Goal: Task Accomplishment & Management: Manage account settings

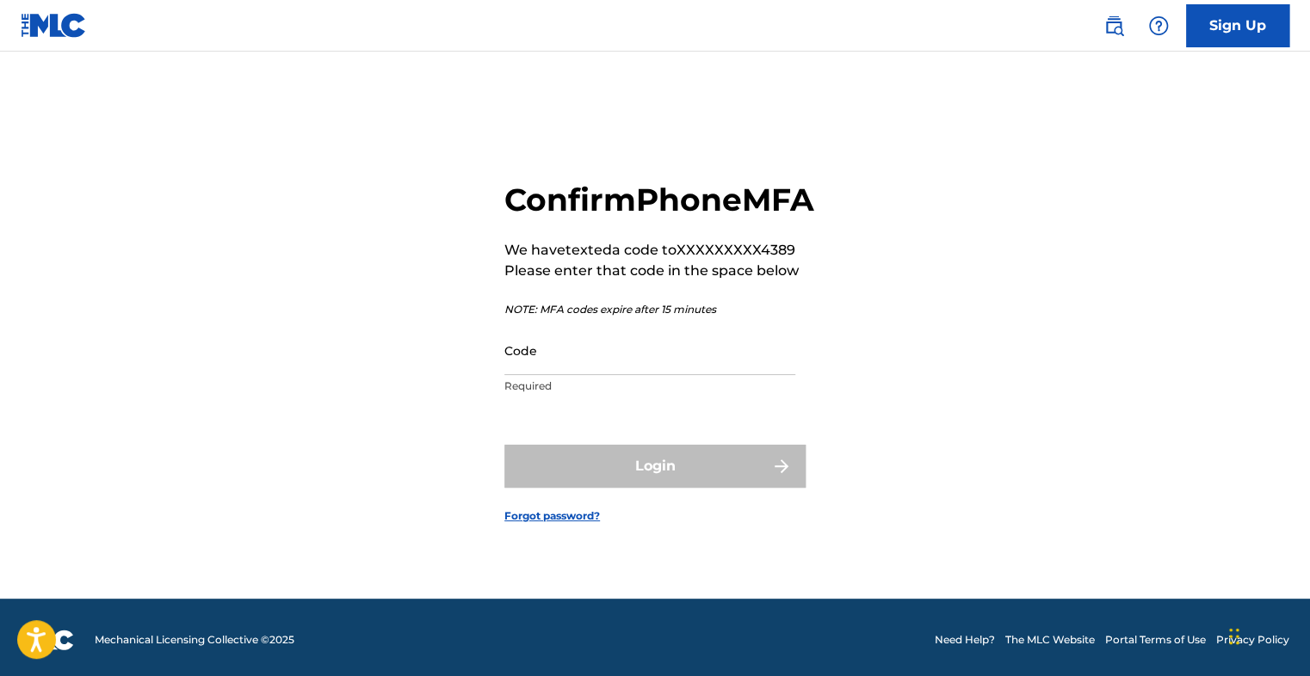
scroll to position [22, 0]
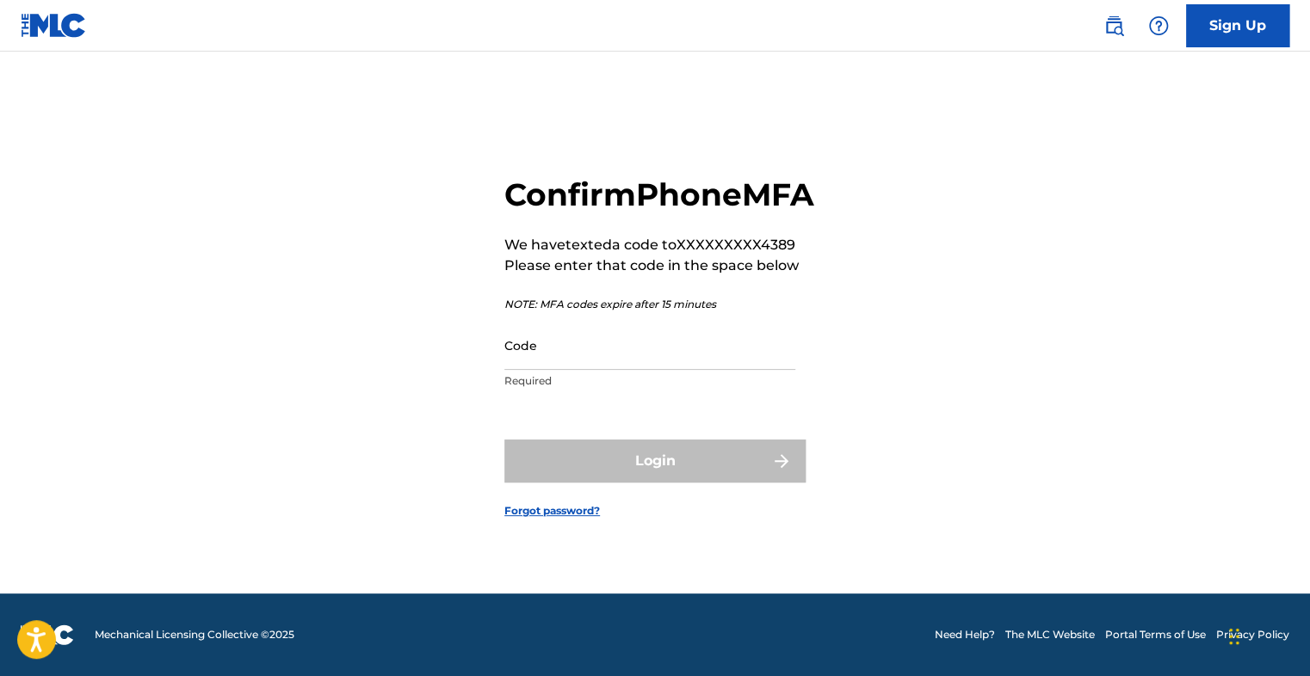
click at [1057, 637] on link "The MLC Website" at bounding box center [1049, 634] width 89 height 15
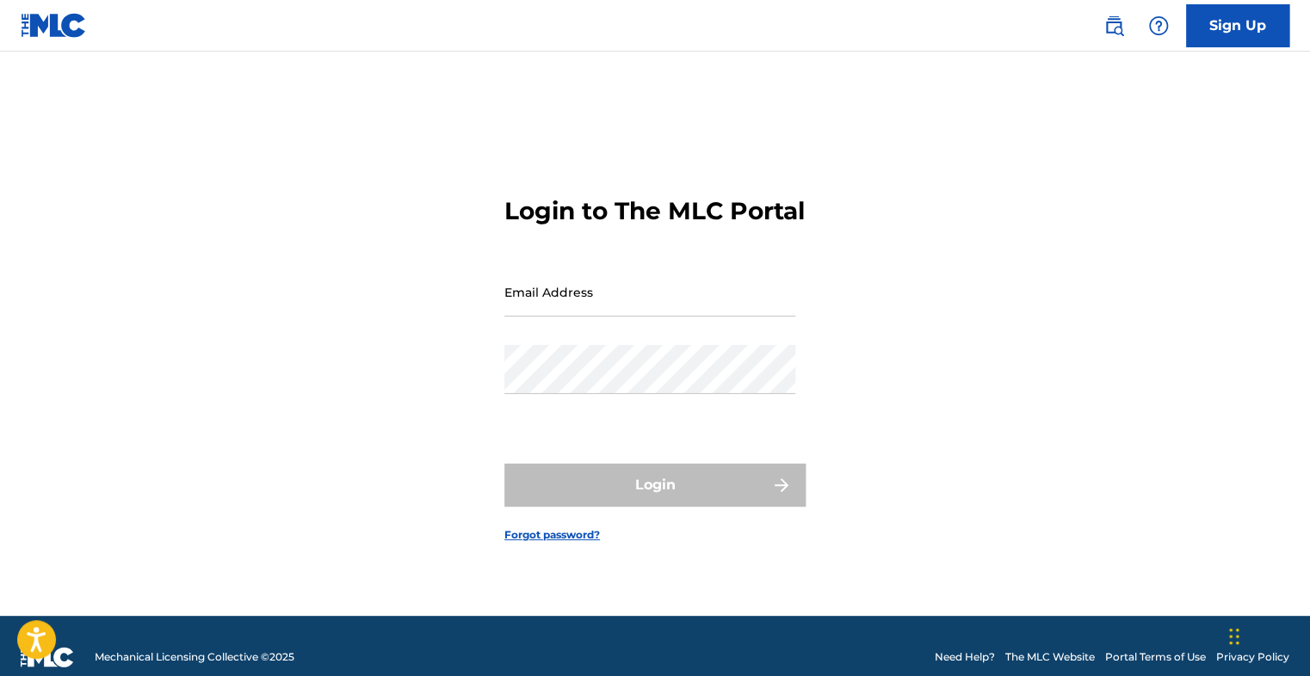
type input "[EMAIL_ADDRESS][DOMAIN_NAME]"
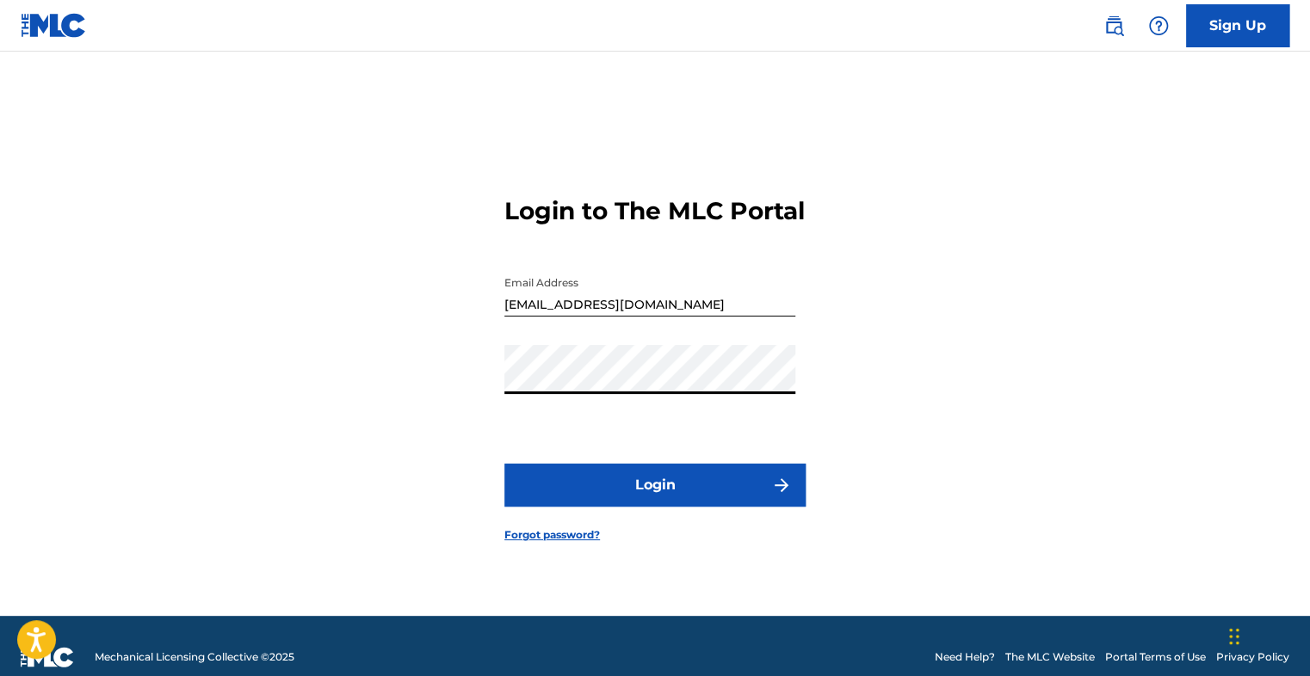
click at [441, 474] on div "Login to The MLC Portal Email Address rankingmadeit@gmail.com Password Login Fo…" at bounding box center [654, 355] width 1205 height 521
click at [604, 507] on button "Login" at bounding box center [654, 485] width 301 height 43
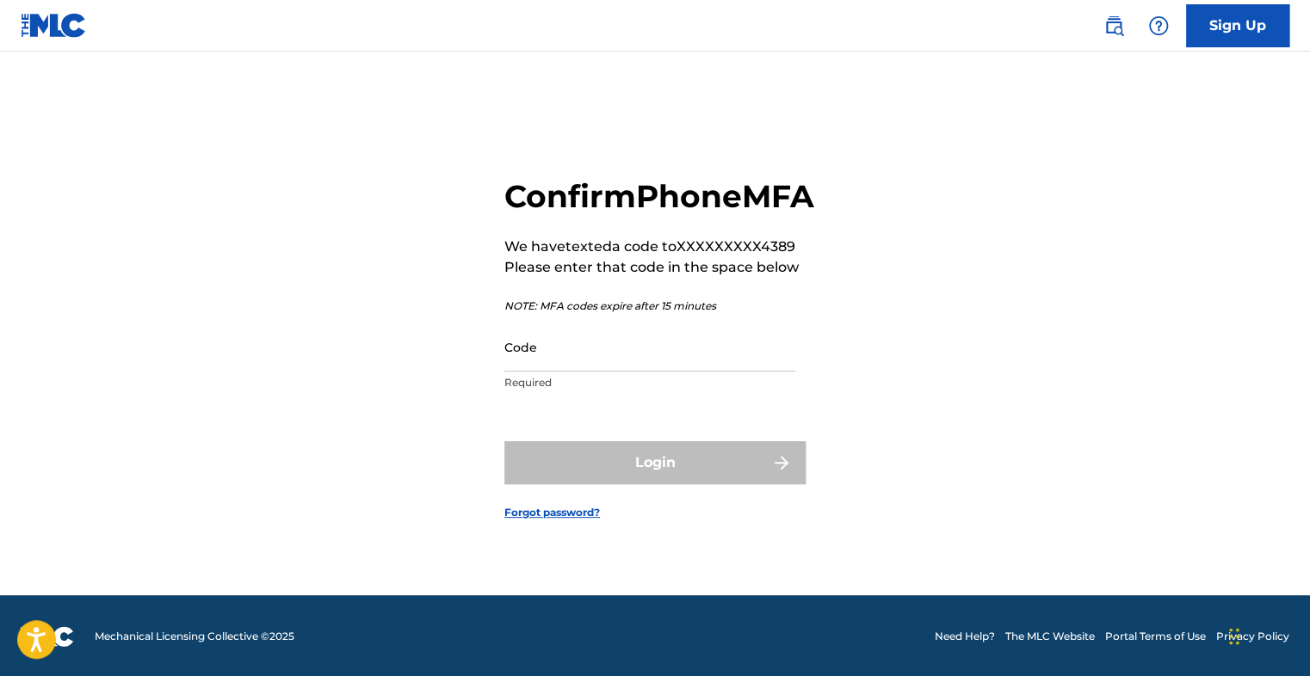
scroll to position [22, 0]
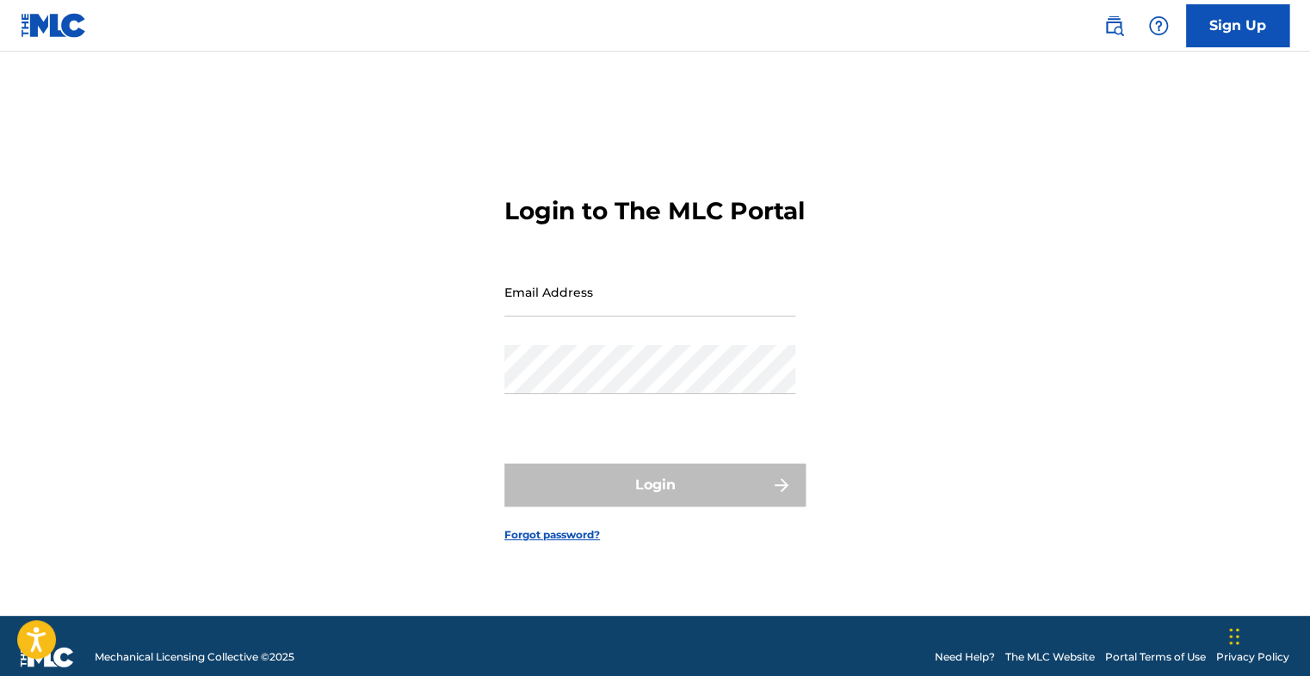
type input "[EMAIL_ADDRESS][DOMAIN_NAME]"
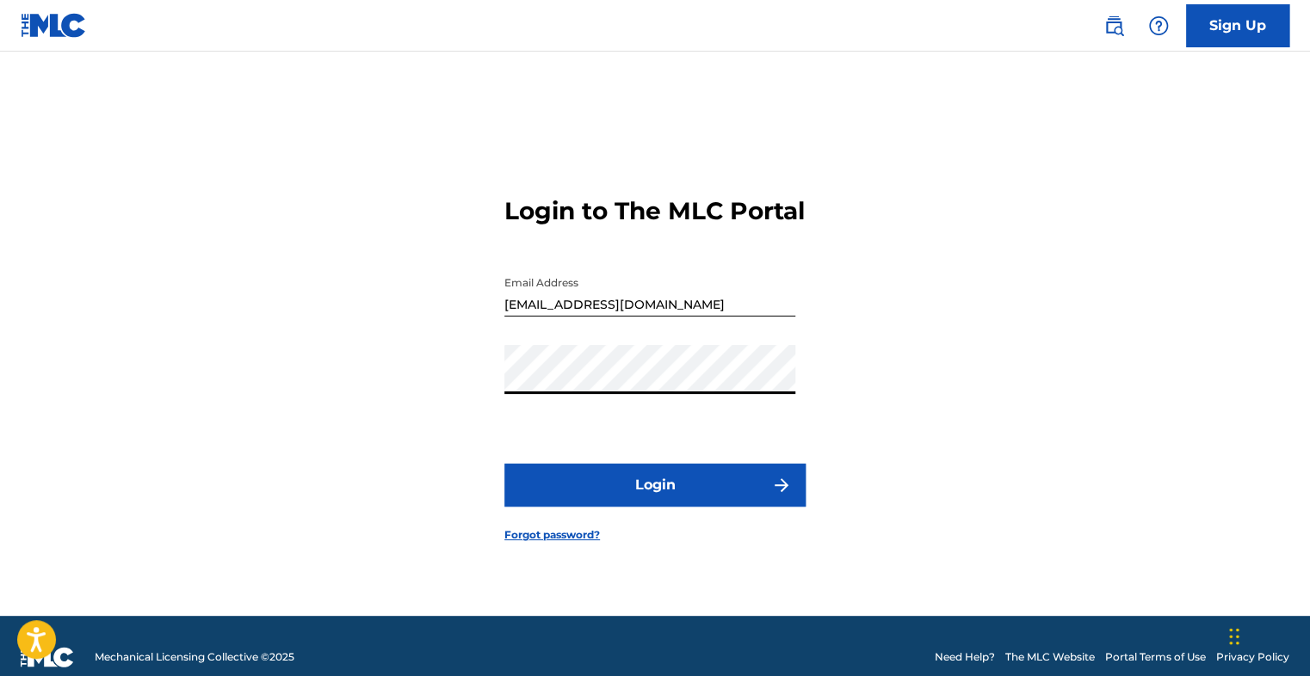
click at [513, 497] on button "Login" at bounding box center [654, 485] width 301 height 43
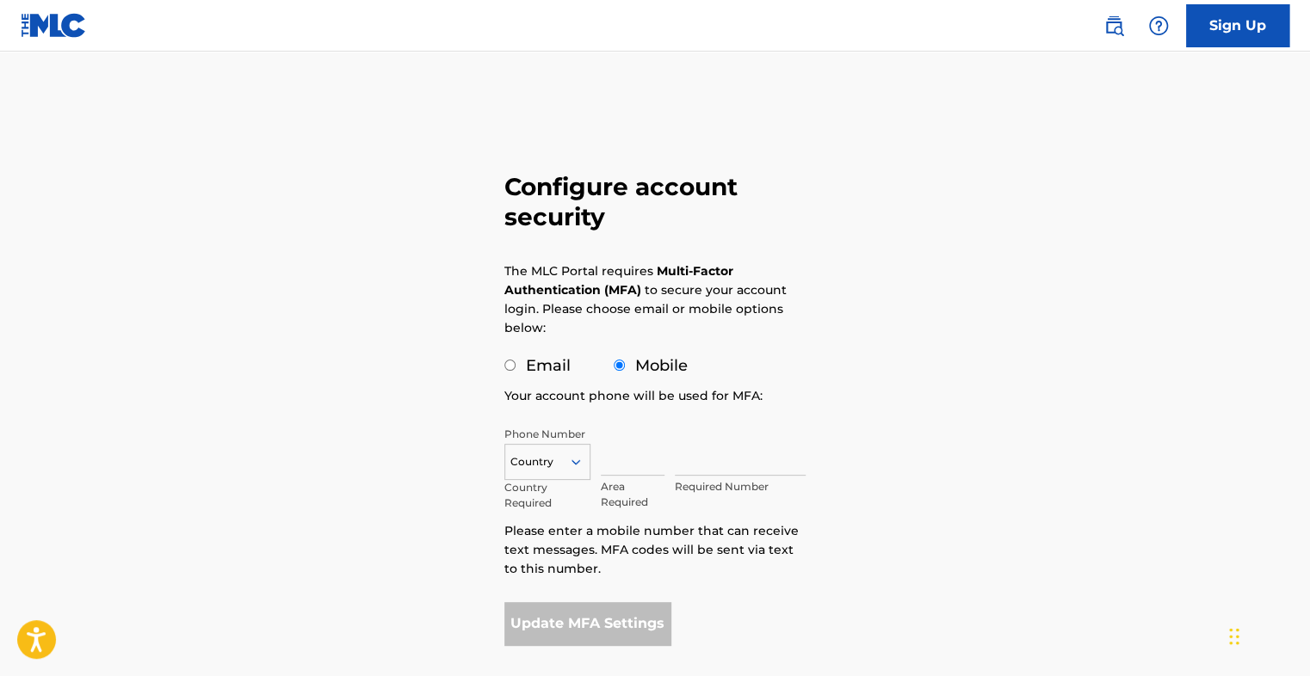
click at [502, 367] on div "Configure account security The MLC Portal requires Multi-Factor Authentication …" at bounding box center [655, 368] width 342 height 650
click at [509, 365] on input "Email" at bounding box center [509, 365] width 11 height 11
radio input "true"
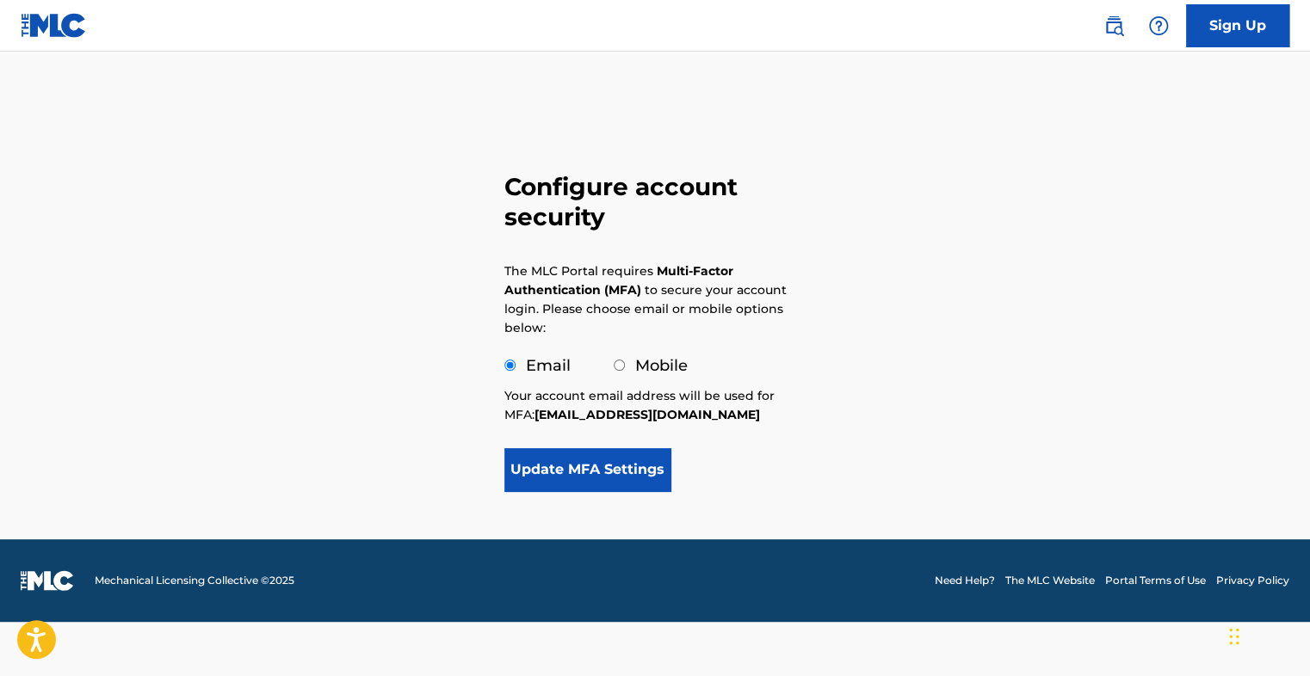
click at [593, 472] on button "Update MFA Settings" at bounding box center [587, 469] width 166 height 43
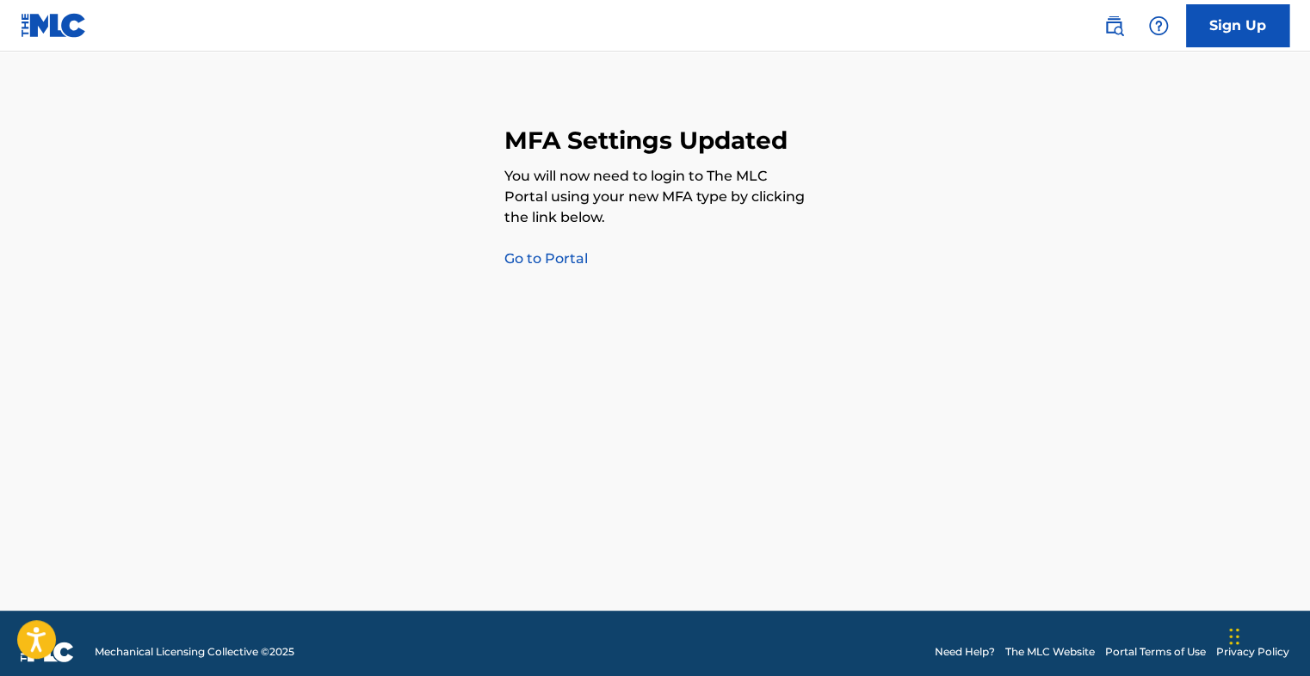
click at [533, 260] on link "Go to Portal" at bounding box center [545, 258] width 83 height 16
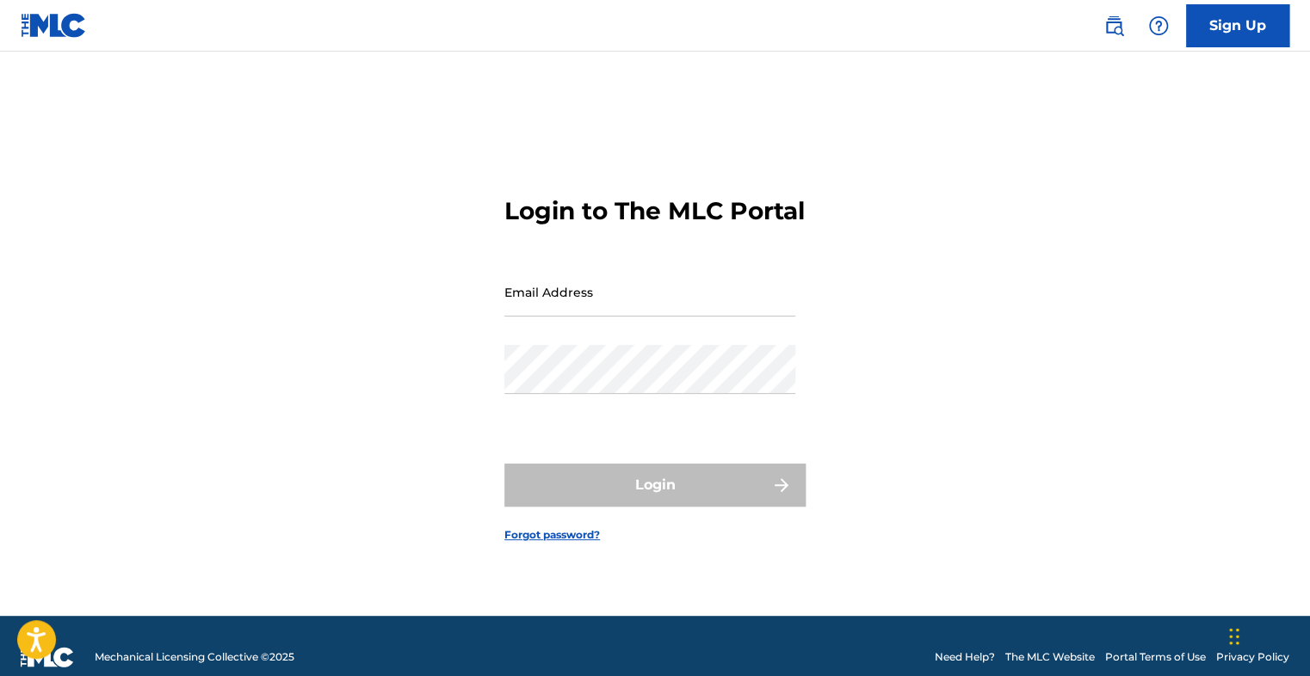
type input "[EMAIL_ADDRESS][DOMAIN_NAME]"
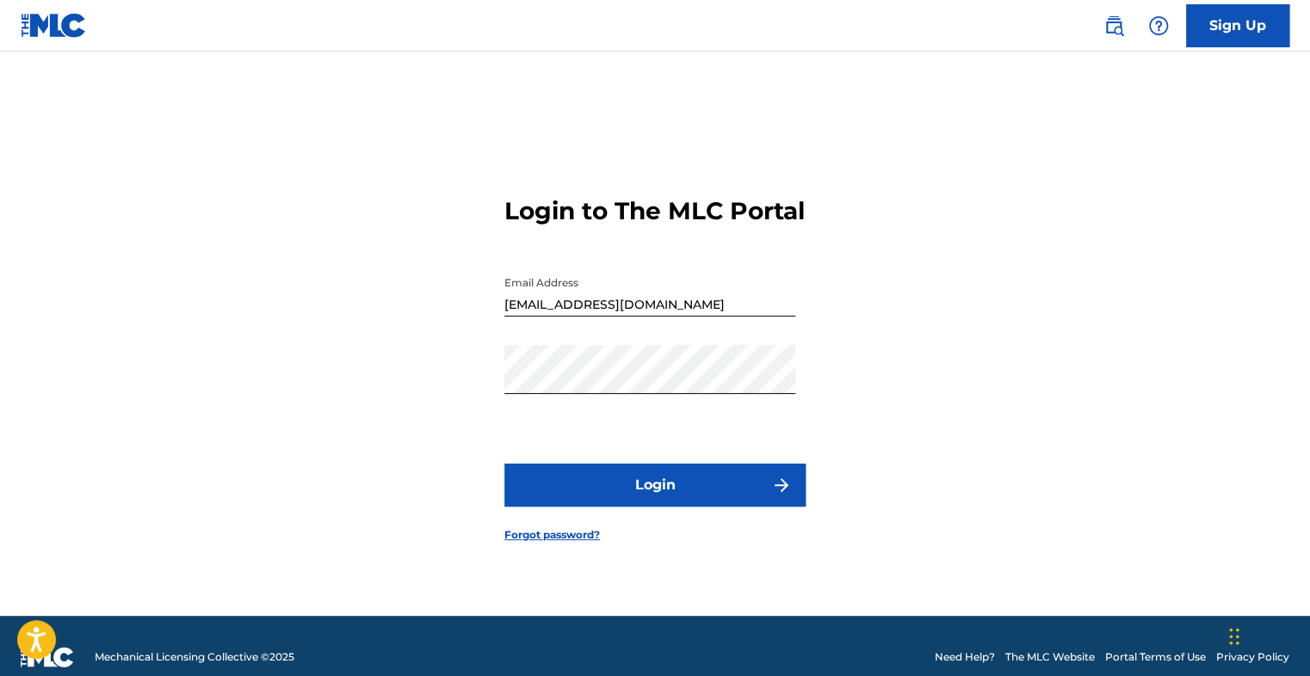
click at [650, 496] on button "Login" at bounding box center [654, 485] width 301 height 43
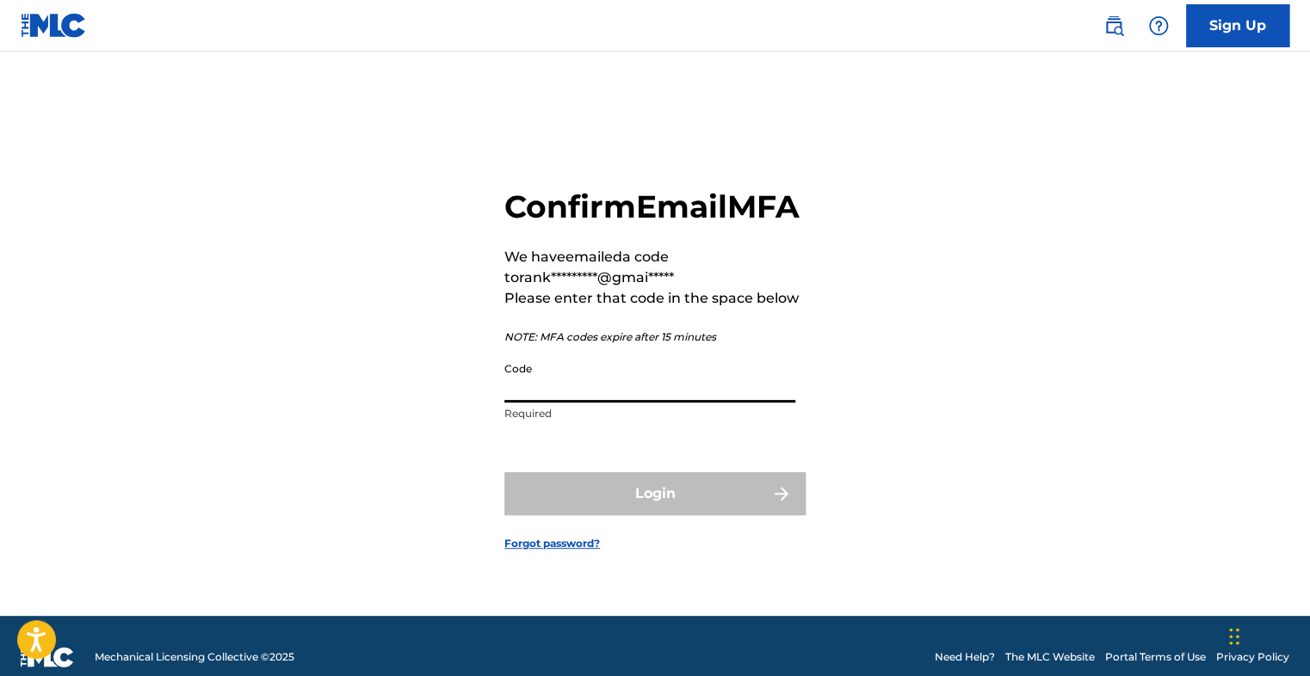
paste input "750883"
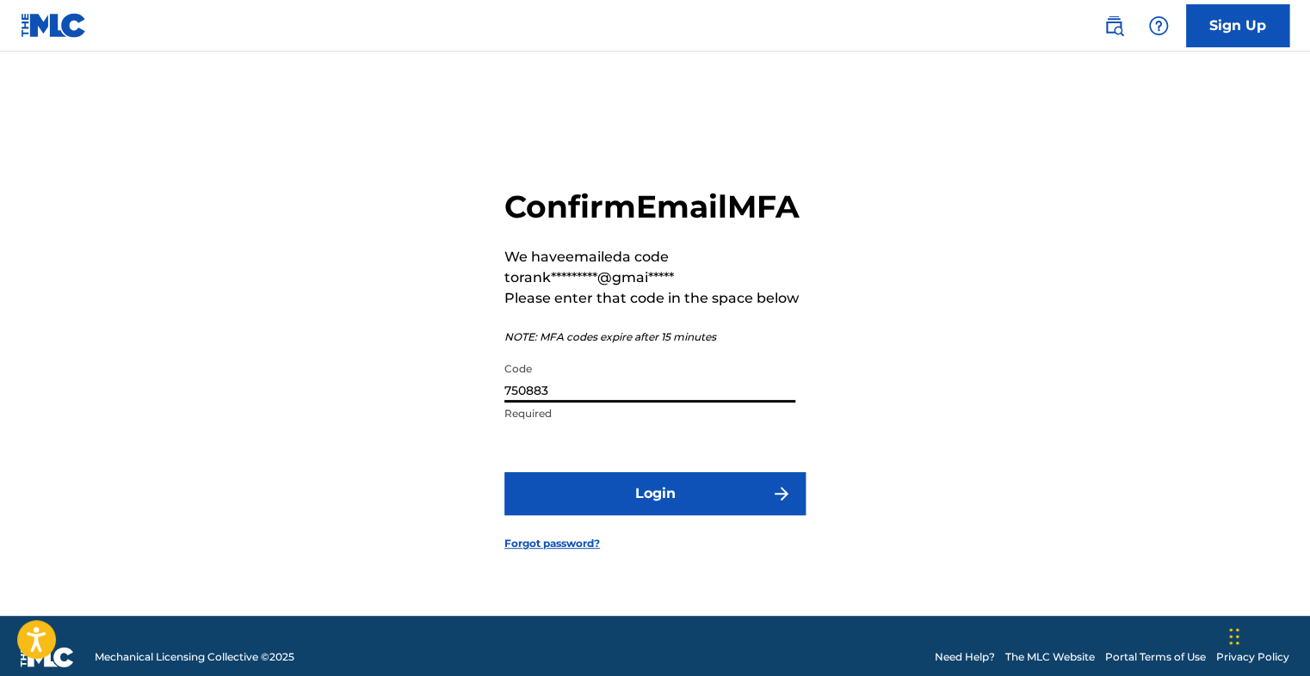
type input "750883"
click at [650, 515] on button "Login" at bounding box center [654, 493] width 301 height 43
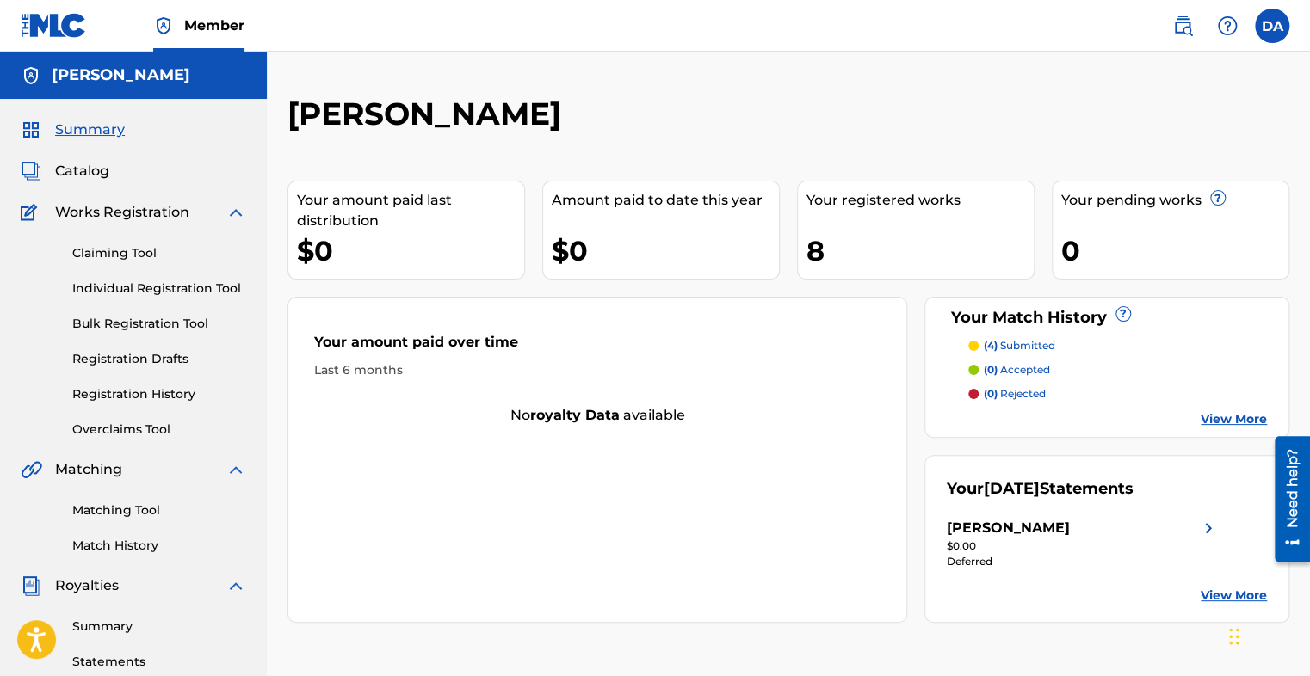
click at [892, 79] on div "[PERSON_NAME] Your amount paid last distribution $0 Amount paid to date this ye…" at bounding box center [788, 518] width 1043 height 933
click at [136, 358] on link "Registration Drafts" at bounding box center [159, 359] width 174 height 18
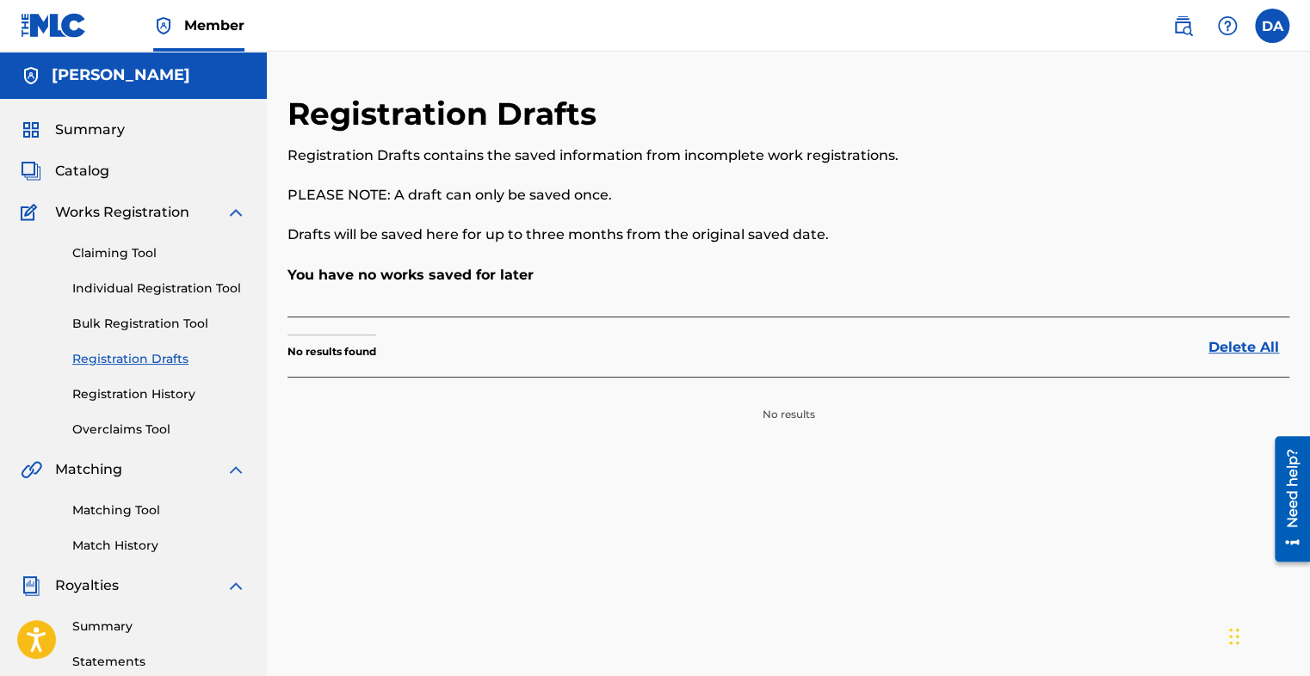
click at [144, 402] on link "Registration History" at bounding box center [159, 394] width 174 height 18
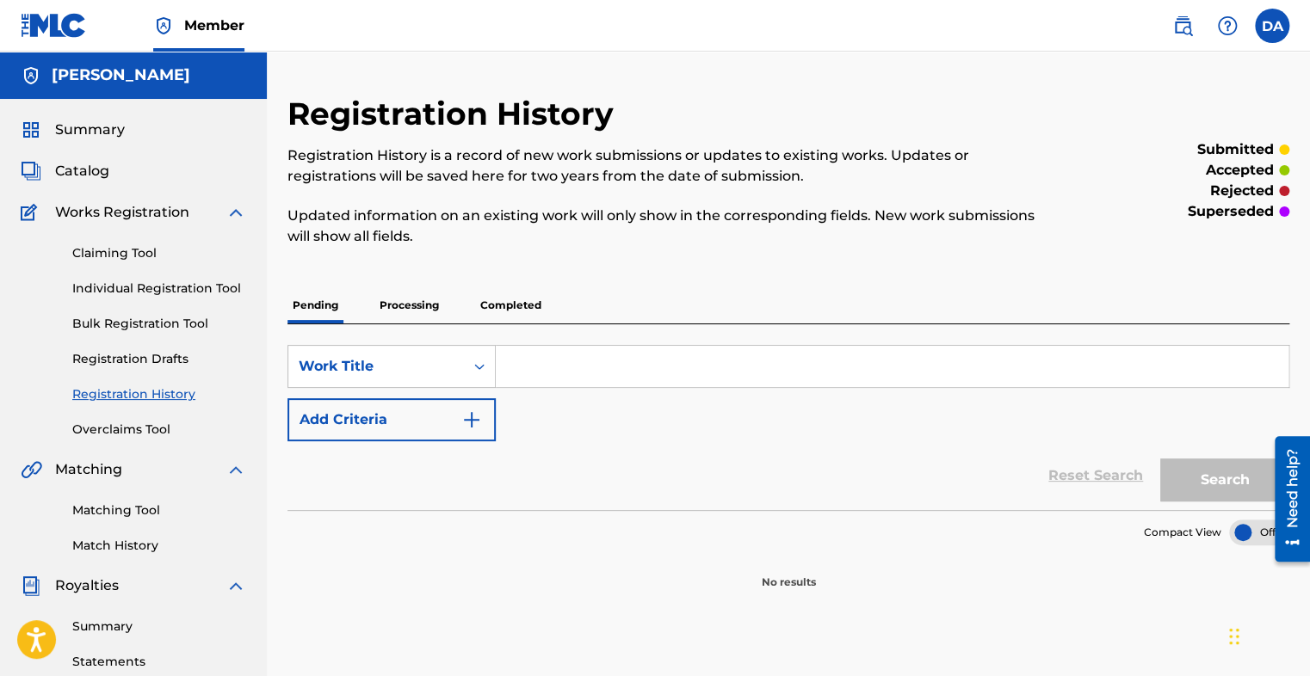
click at [421, 305] on p "Processing" at bounding box center [409, 305] width 70 height 36
click at [530, 301] on p "Completed" at bounding box center [510, 305] width 71 height 36
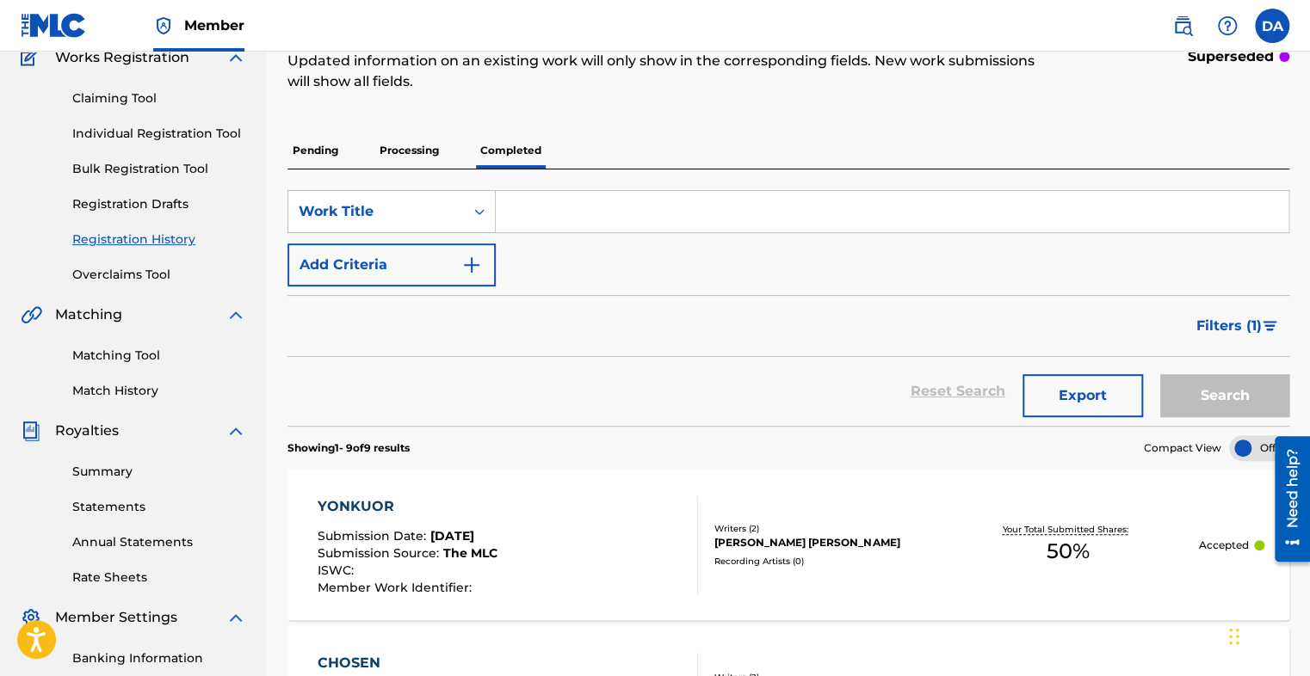
scroll to position [172, 0]
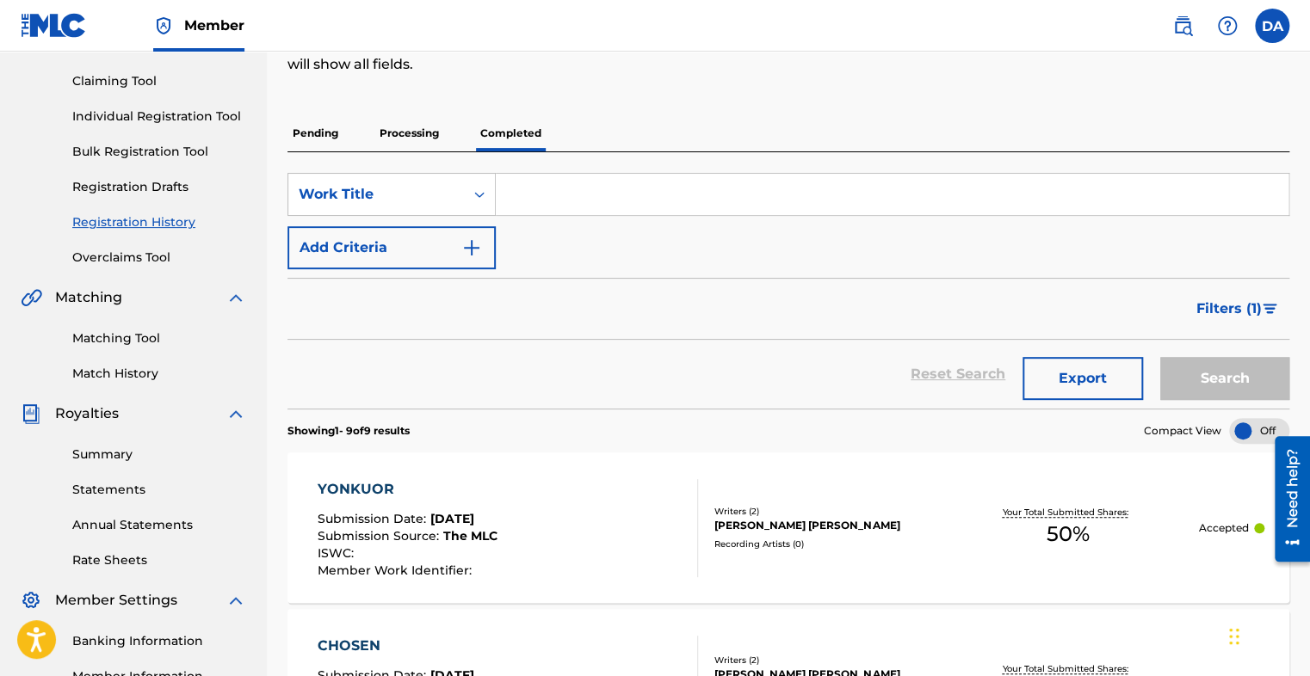
click at [114, 495] on link "Statements" at bounding box center [159, 490] width 174 height 18
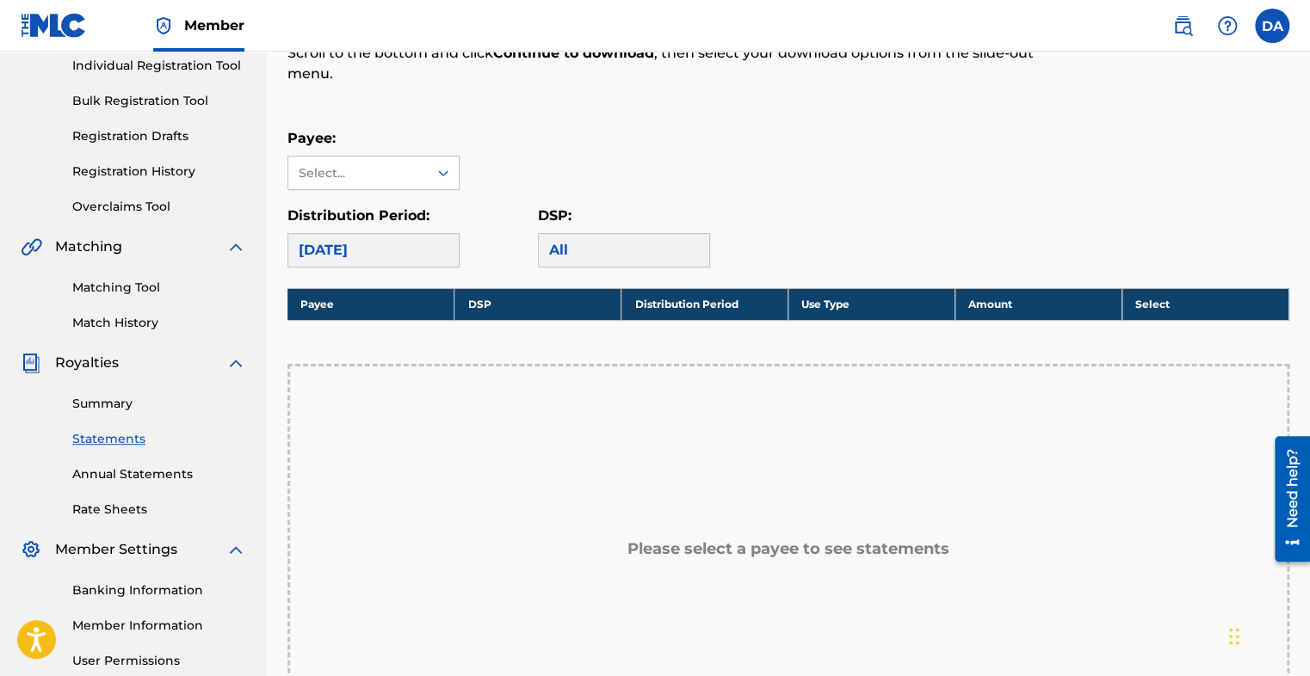
scroll to position [258, 0]
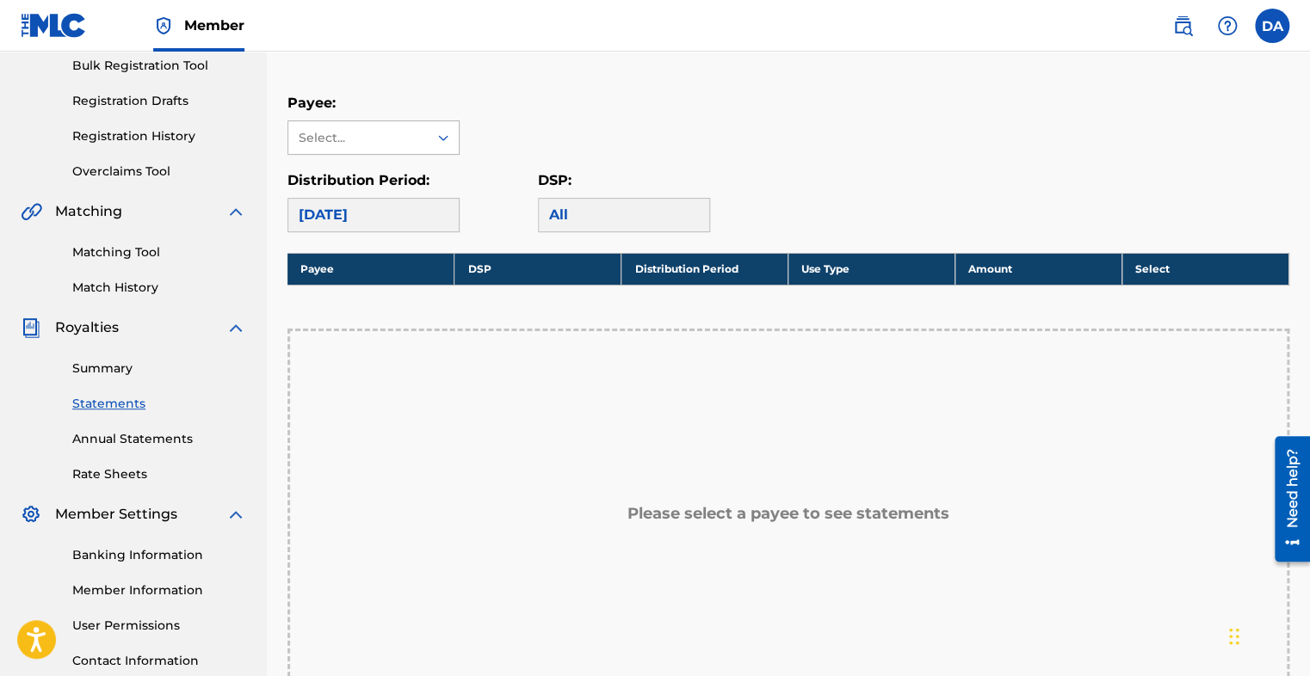
click at [441, 146] on div at bounding box center [443, 137] width 31 height 31
click at [426, 177] on div "[PERSON_NAME]" at bounding box center [373, 176] width 170 height 43
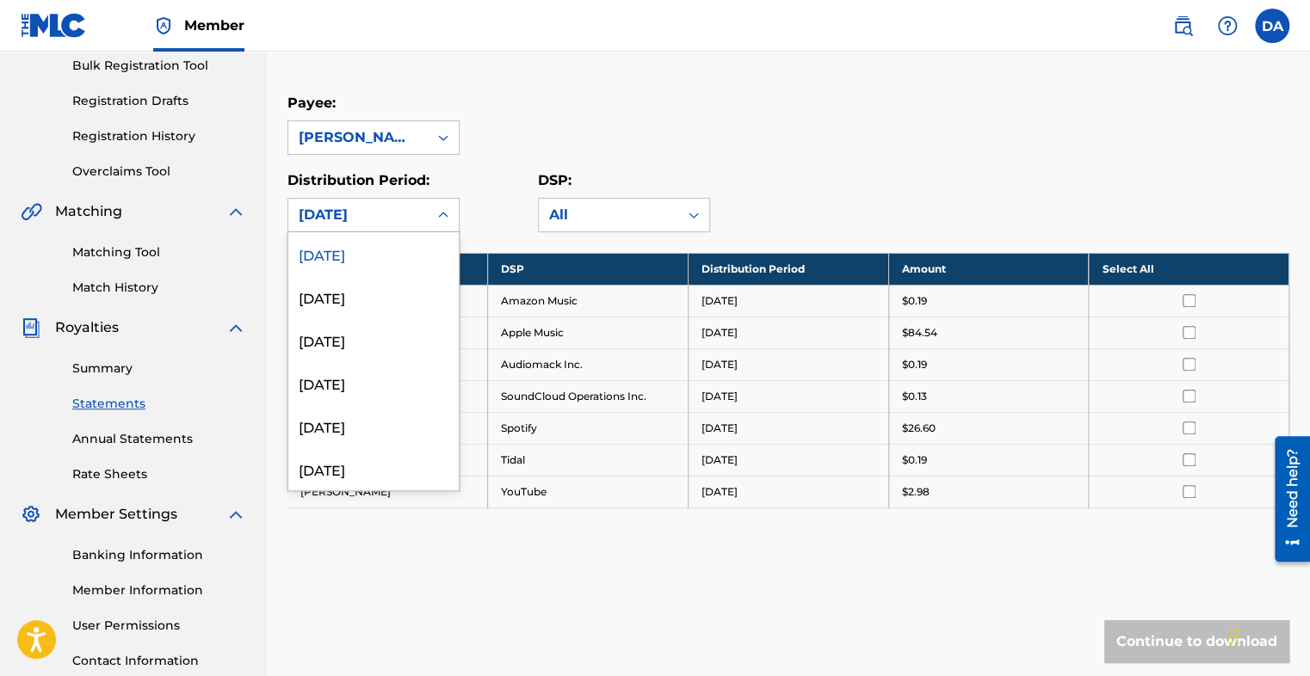
click at [434, 218] on div at bounding box center [443, 215] width 31 height 31
click at [361, 301] on div "[DATE]" at bounding box center [373, 296] width 170 height 43
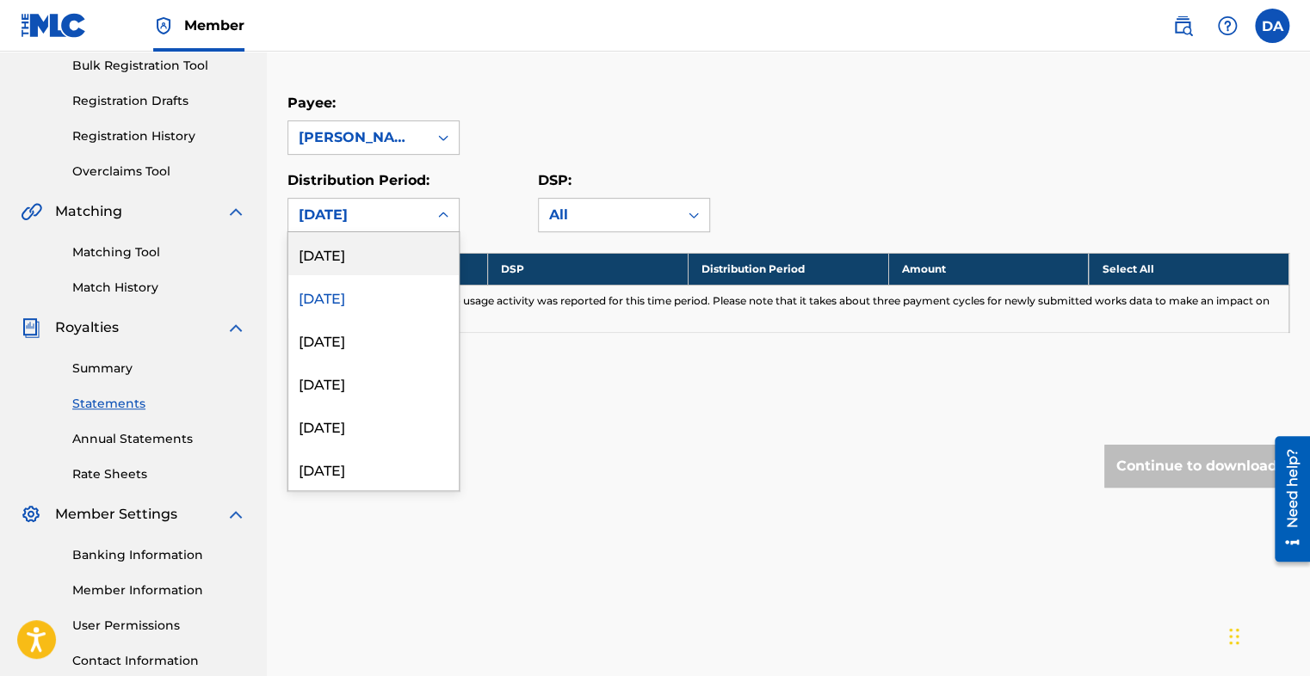
click at [424, 209] on div "[DATE]" at bounding box center [357, 215] width 139 height 33
click at [390, 263] on div "[DATE]" at bounding box center [373, 253] width 170 height 43
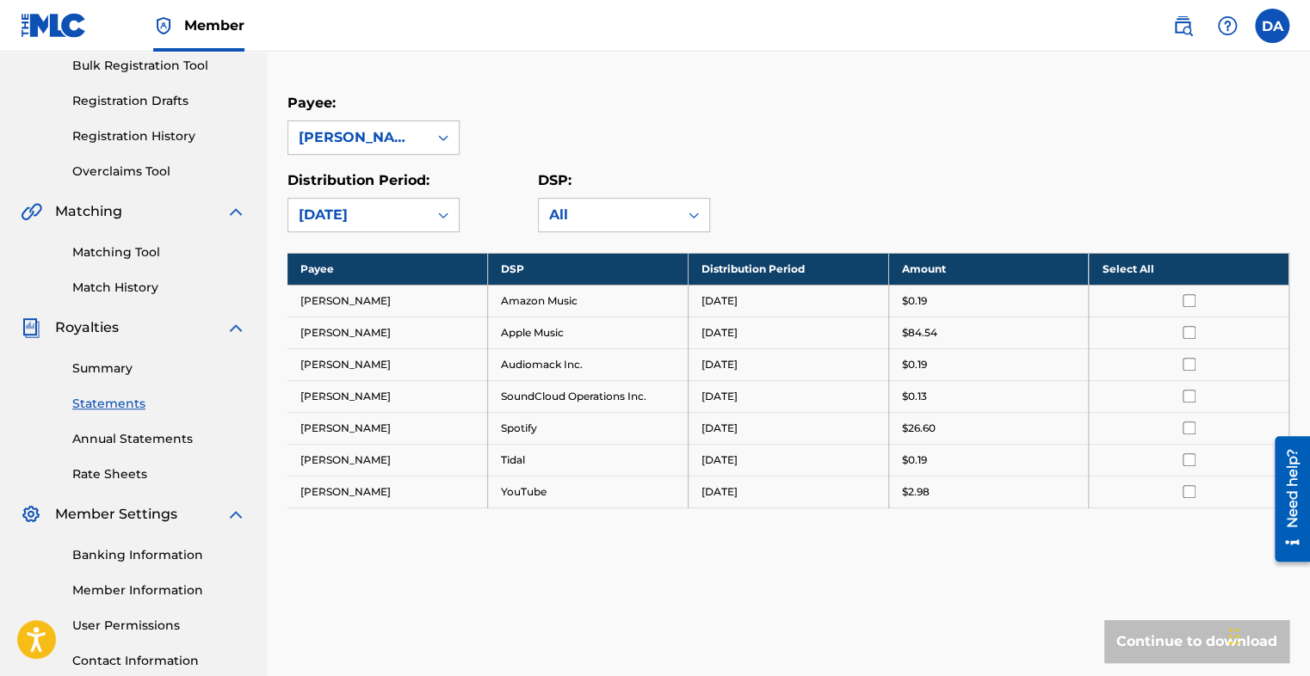
click at [152, 444] on link "Annual Statements" at bounding box center [159, 439] width 174 height 18
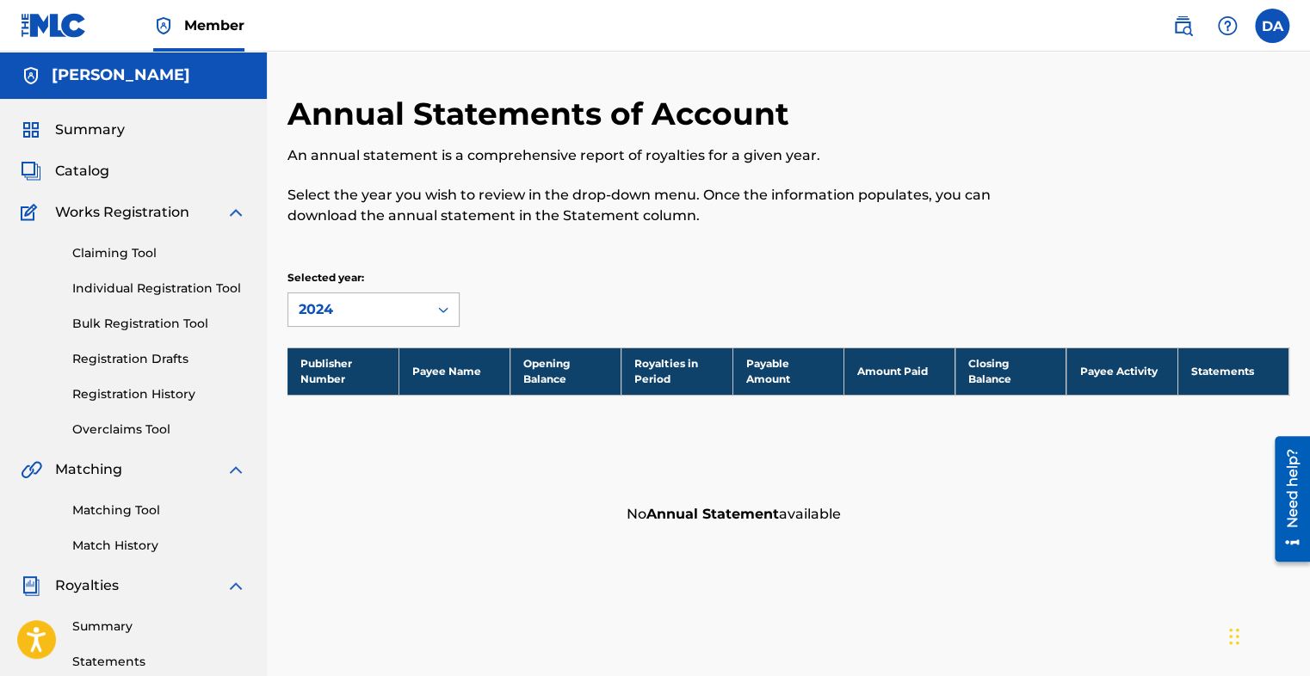
click at [431, 310] on div at bounding box center [443, 309] width 31 height 31
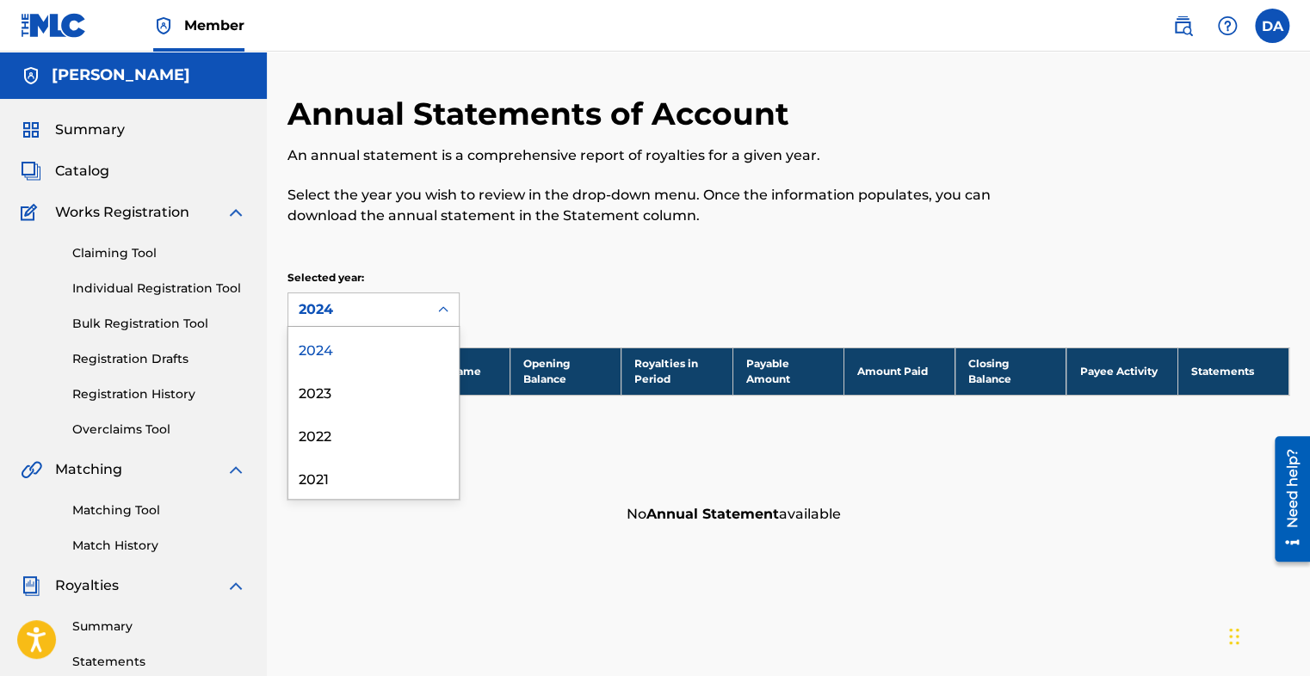
click at [355, 345] on div "2024" at bounding box center [373, 348] width 170 height 43
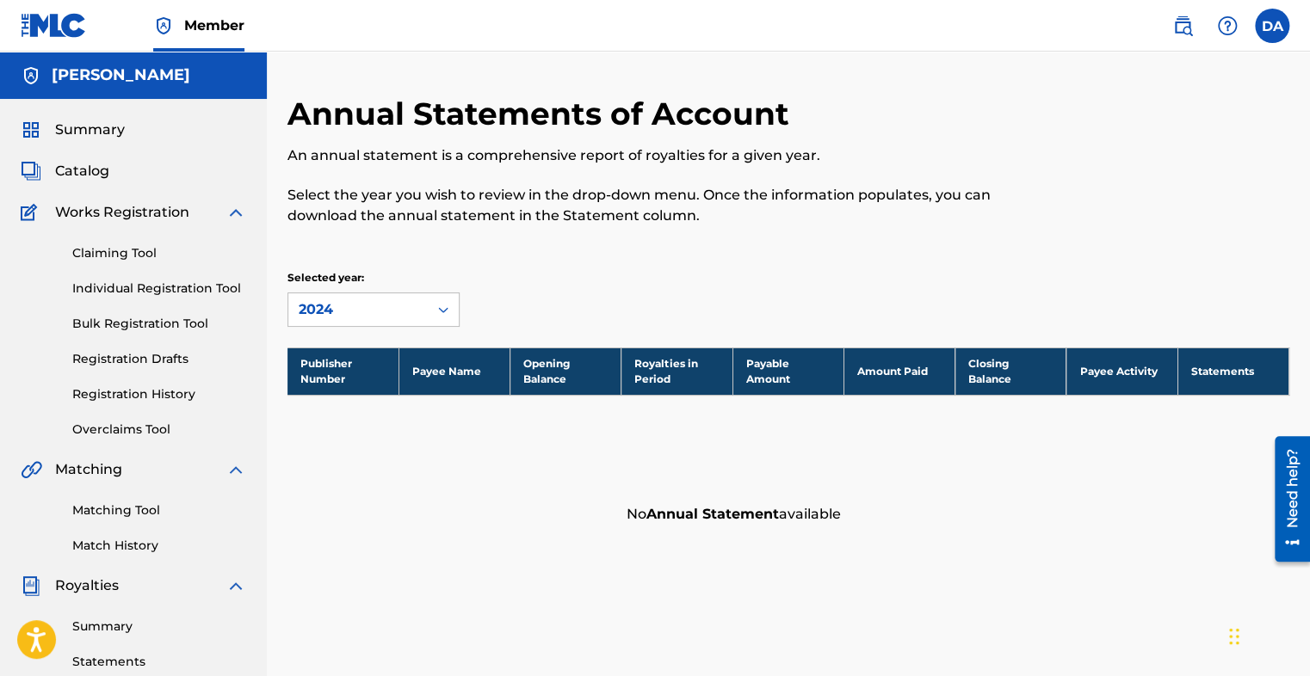
click at [85, 166] on span "Catalog" at bounding box center [82, 171] width 54 height 21
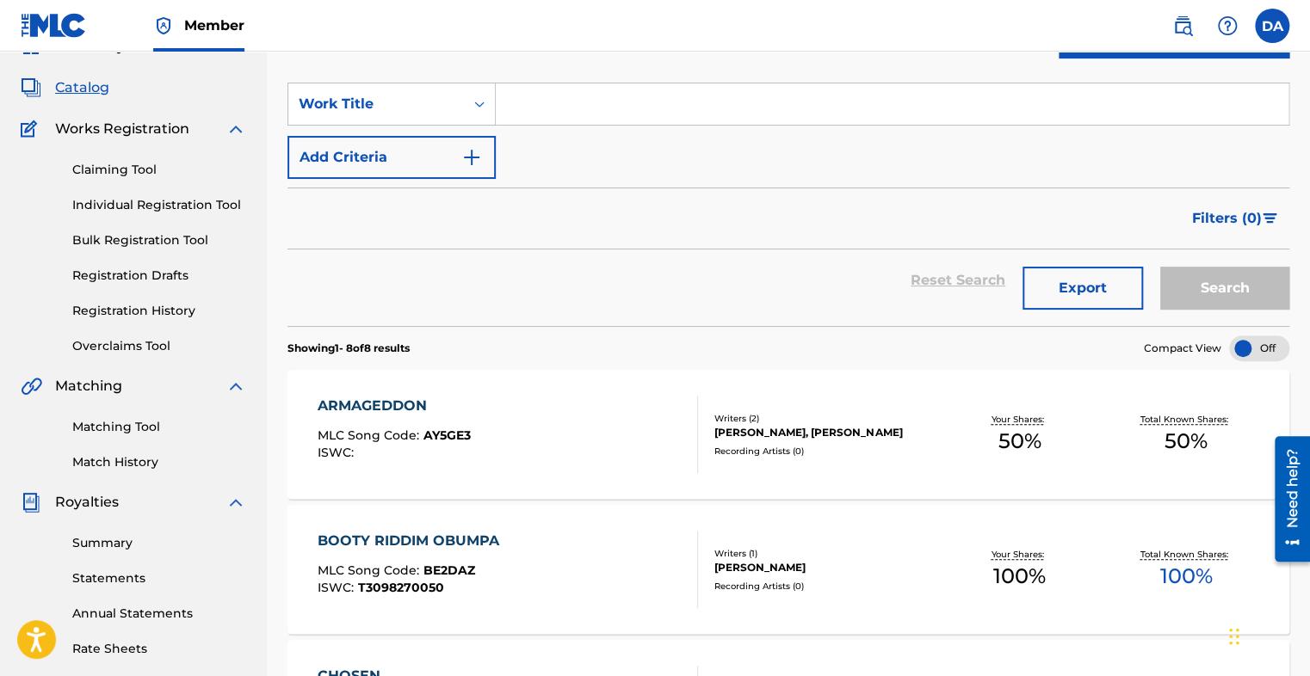
scroll to position [172, 0]
